Goal: Task Accomplishment & Management: Manage account settings

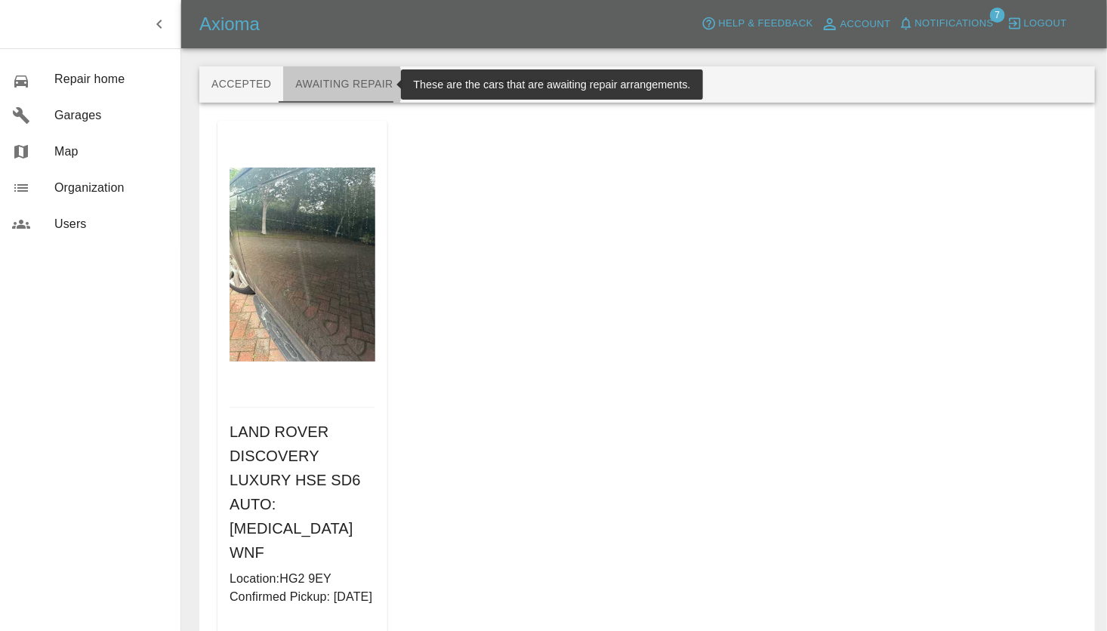
click at [328, 85] on button "Awaiting Repair" at bounding box center [344, 84] width 122 height 36
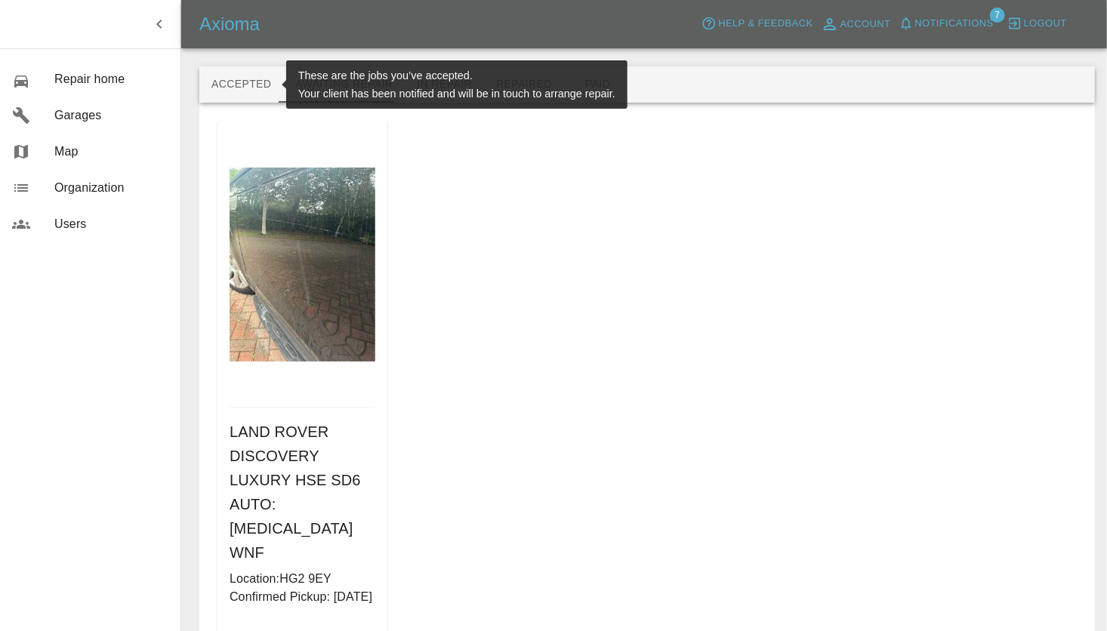
click at [220, 79] on button "Accepted" at bounding box center [241, 84] width 84 height 36
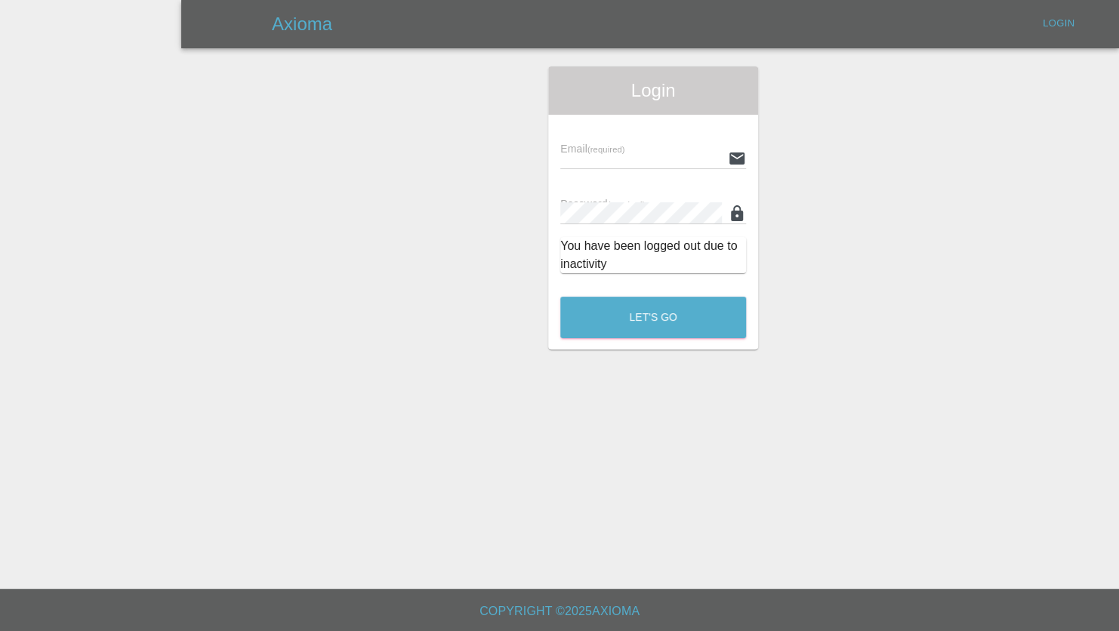
type input "[PERSON_NAME][EMAIL_ADDRESS][PERSON_NAME][DOMAIN_NAME]"
click at [628, 307] on button "Let's Go" at bounding box center [653, 318] width 186 height 42
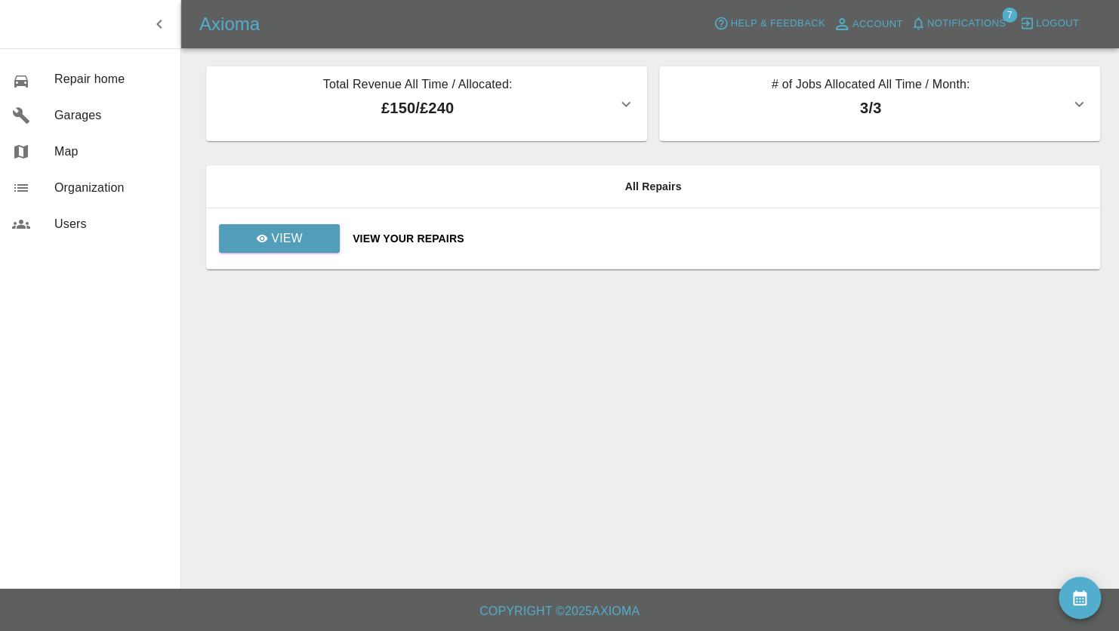
click at [1083, 108] on icon "button" at bounding box center [1079, 104] width 18 height 18
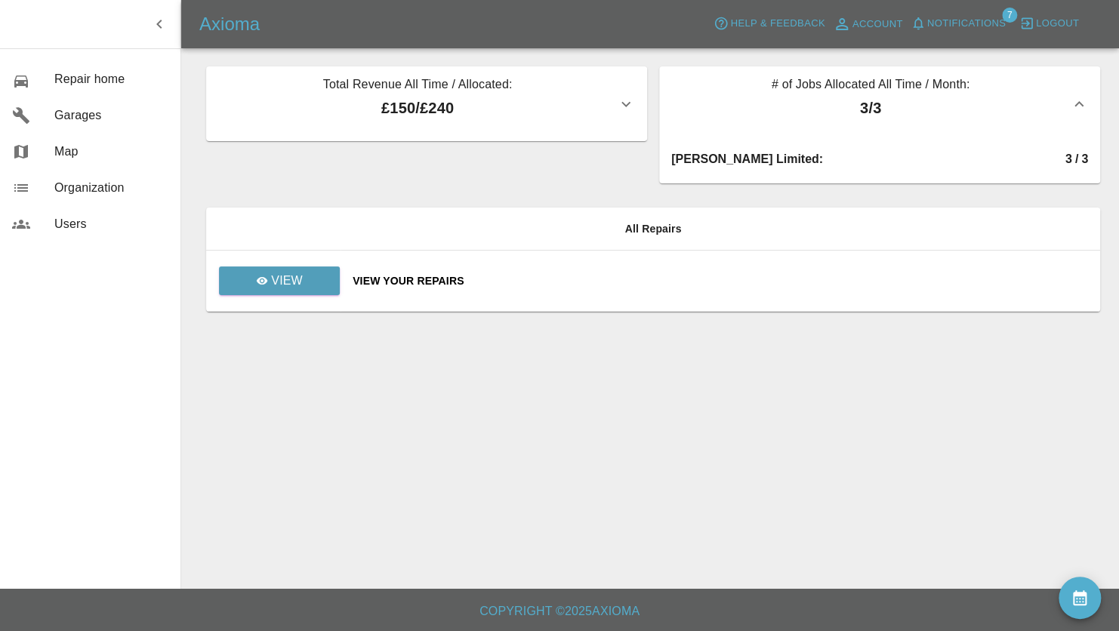
click at [621, 101] on icon "button" at bounding box center [626, 104] width 18 height 18
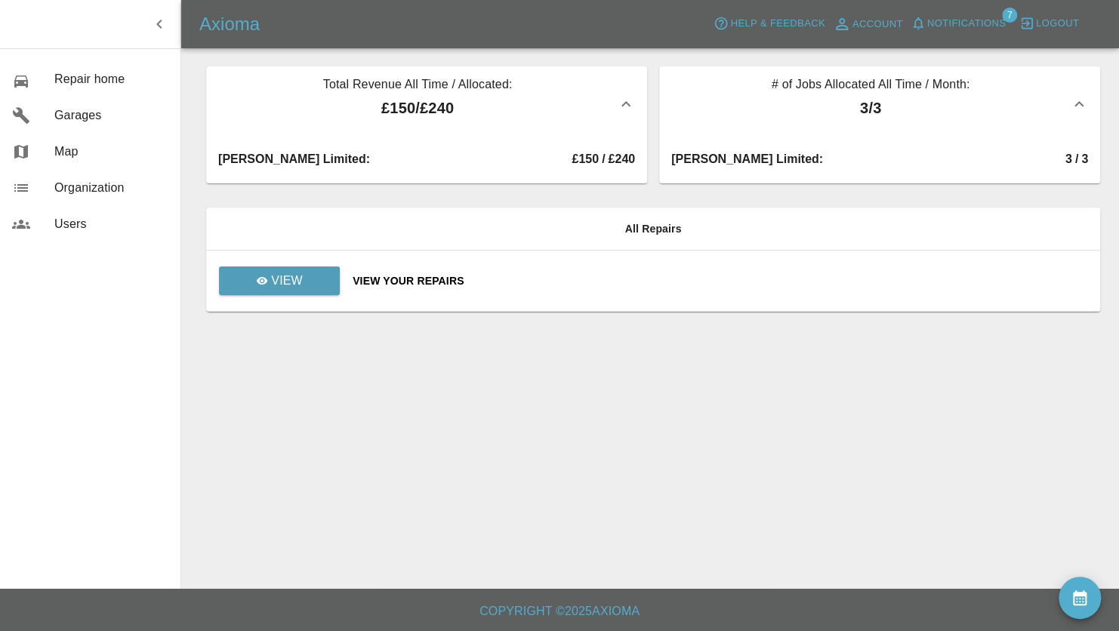
click at [444, 104] on p "£150 / £240" at bounding box center [417, 108] width 399 height 23
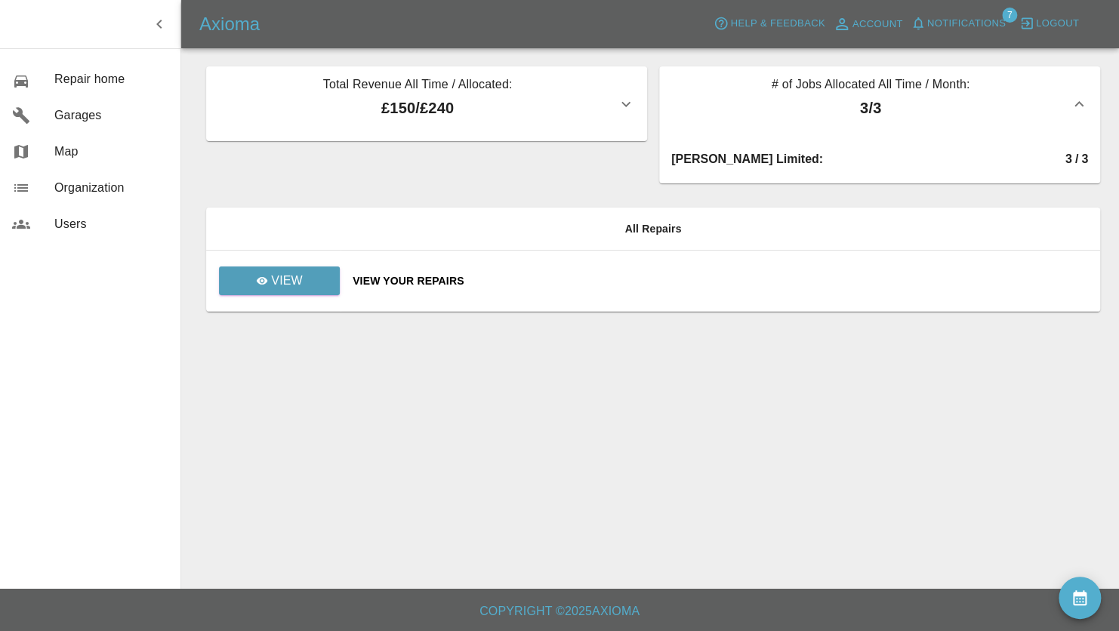
click at [455, 107] on p "£150 / £240" at bounding box center [417, 108] width 399 height 23
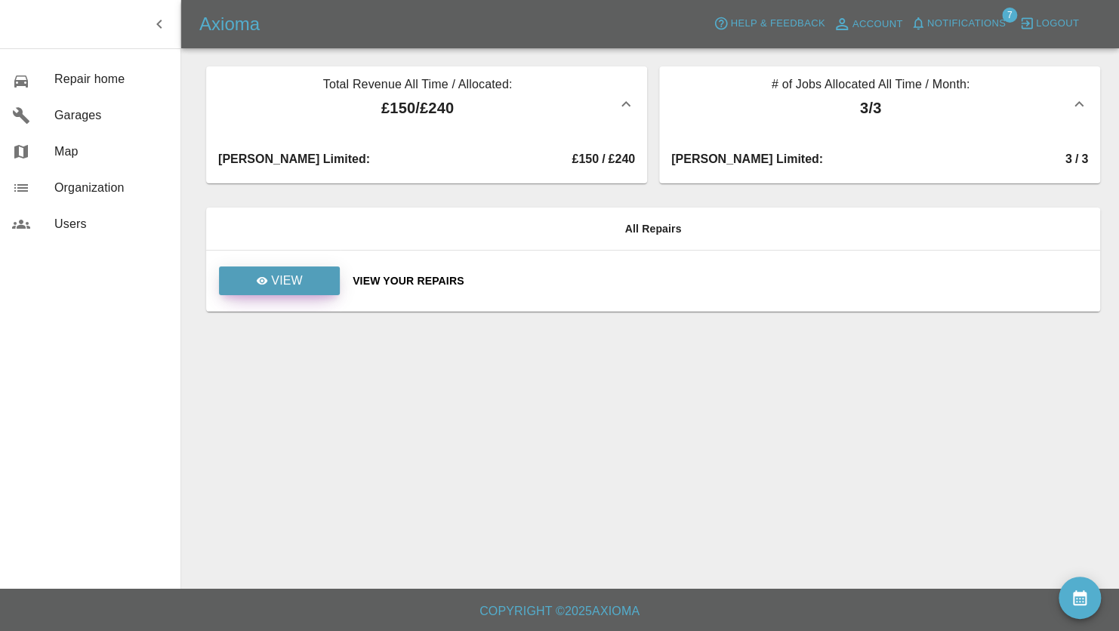
click at [264, 286] on icon at bounding box center [262, 281] width 12 height 12
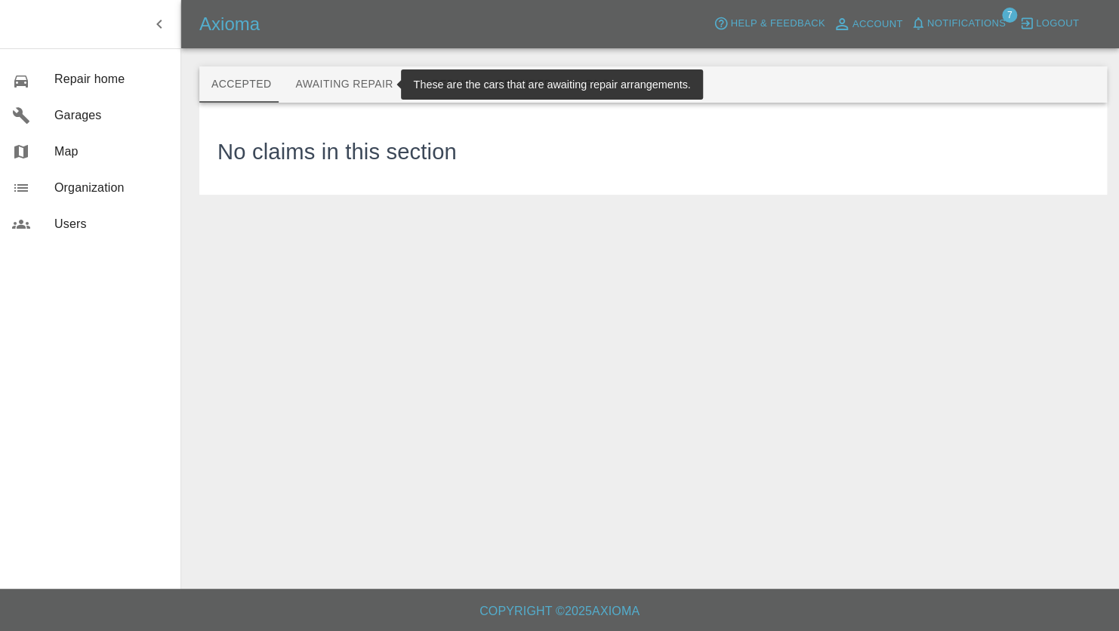
click at [344, 88] on button "Awaiting Repair" at bounding box center [344, 84] width 122 height 36
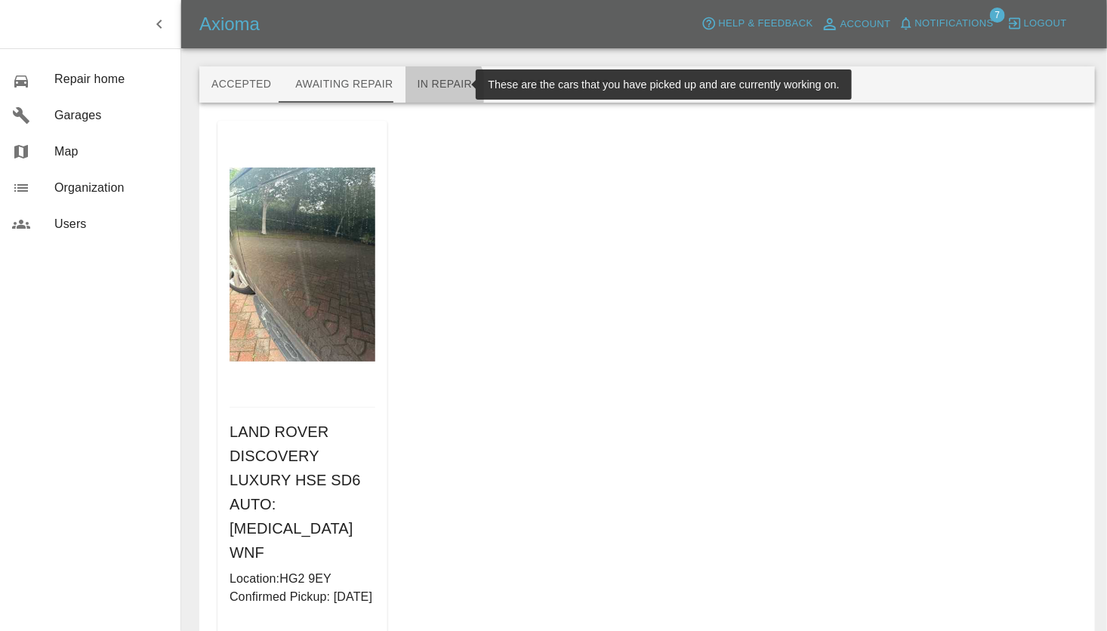
click at [427, 88] on button "In Repair" at bounding box center [444, 84] width 79 height 36
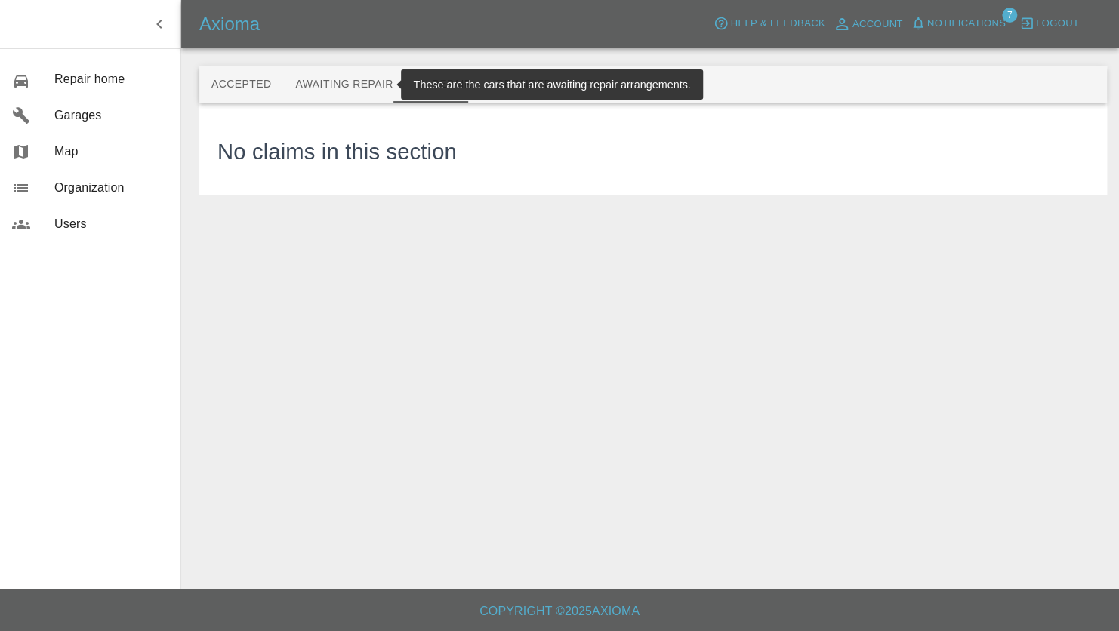
click at [322, 91] on button "Awaiting Repair" at bounding box center [344, 84] width 122 height 36
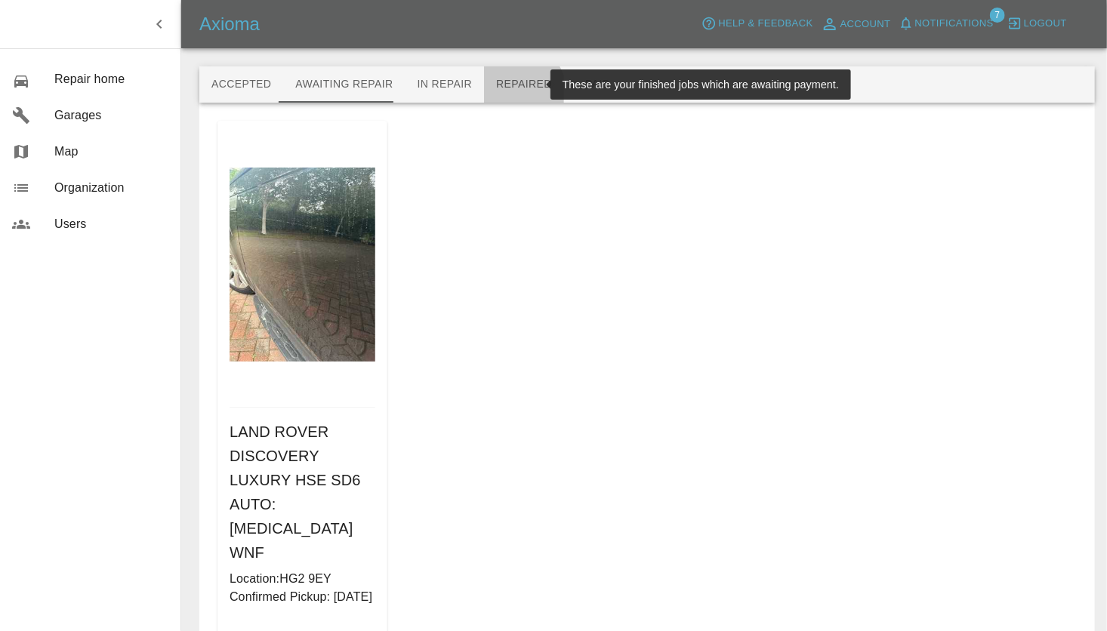
click at [504, 91] on button "Repaired" at bounding box center [524, 84] width 80 height 36
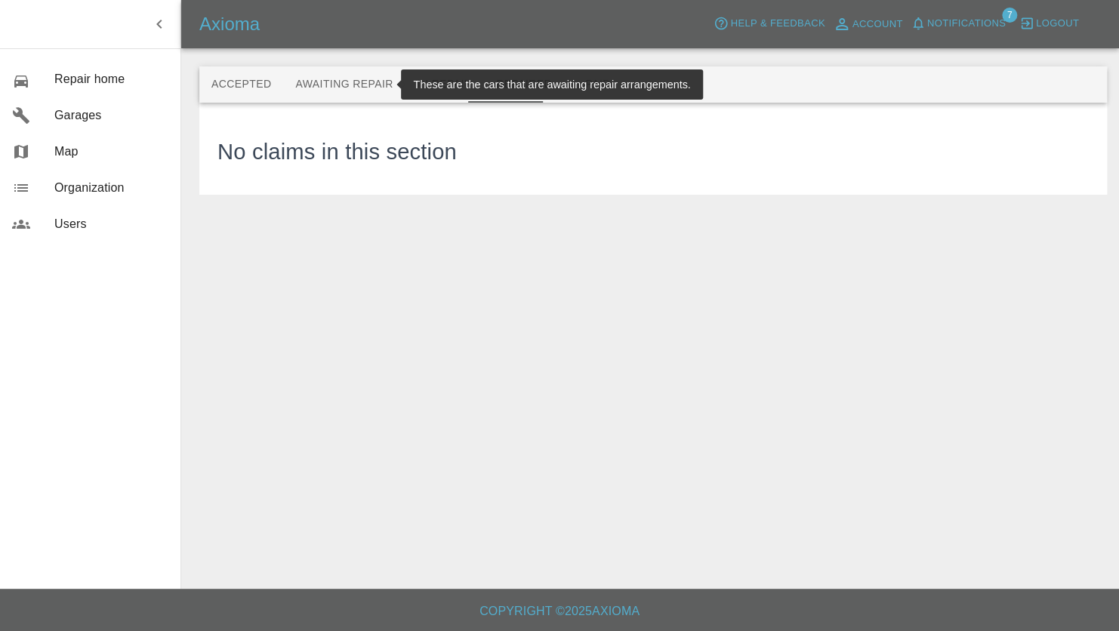
click at [369, 87] on button "Awaiting Repair" at bounding box center [344, 84] width 122 height 36
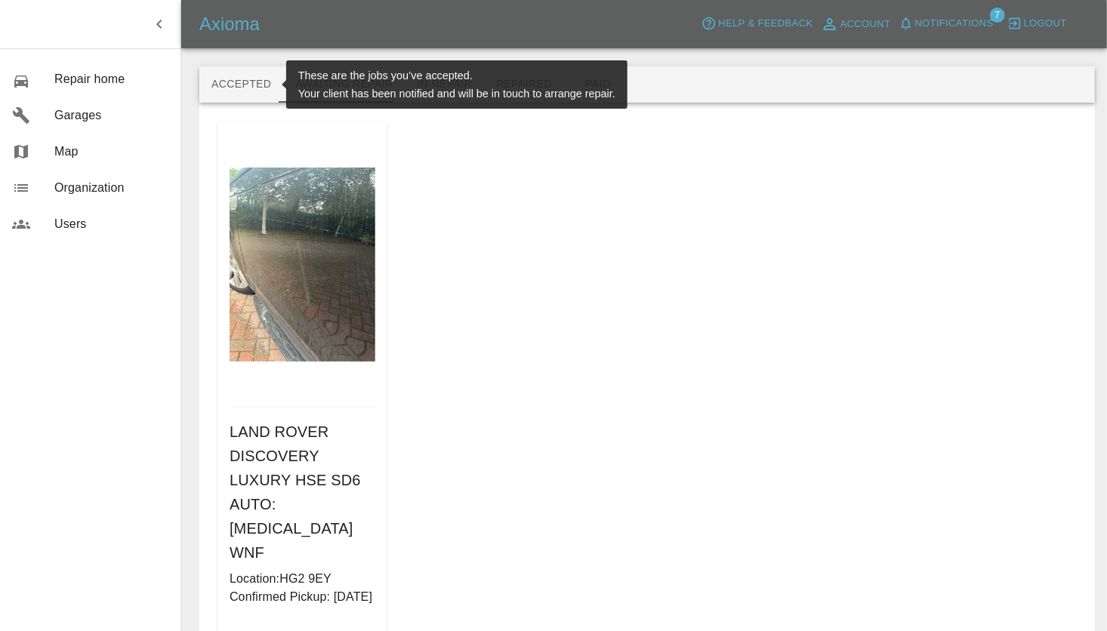
click at [248, 83] on button "Accepted" at bounding box center [241, 84] width 84 height 36
